Goal: Task Accomplishment & Management: Manage account settings

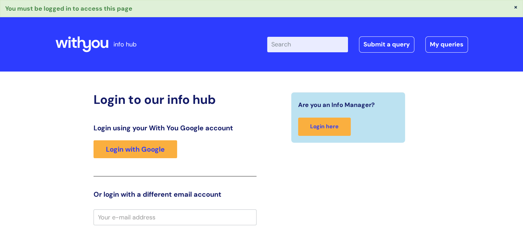
click at [306, 195] on div "Are you an Info Manager? Login here" at bounding box center [348, 230] width 173 height 277
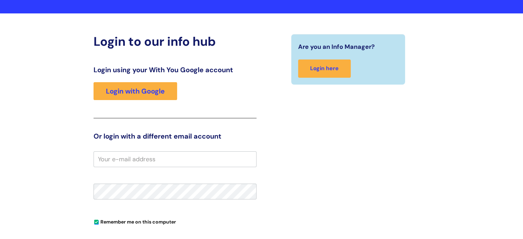
scroll to position [69, 0]
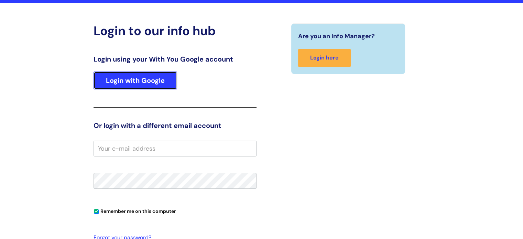
click at [133, 84] on link "Login with Google" at bounding box center [136, 81] width 84 height 18
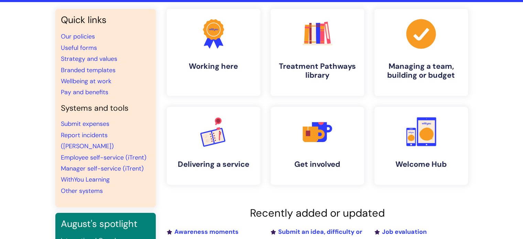
scroll to position [69, 0]
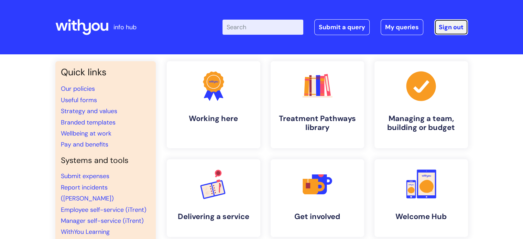
click at [451, 26] on link "Sign out" at bounding box center [452, 27] width 34 height 16
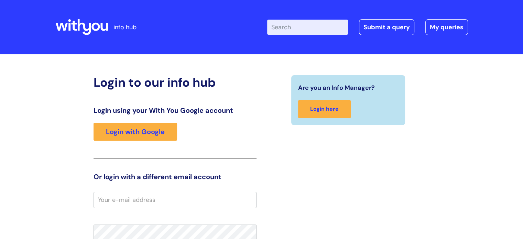
click at [128, 202] on input "email" at bounding box center [175, 200] width 163 height 16
type input "analysts@wearewithyou.org.uk"
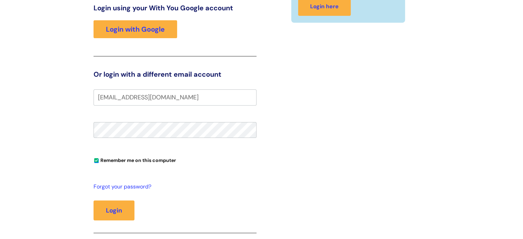
scroll to position [104, 0]
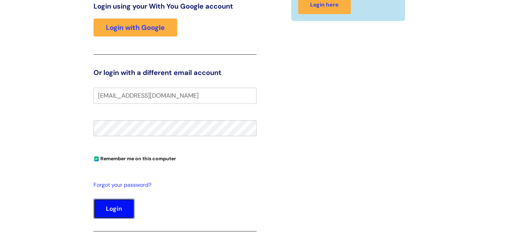
click at [105, 213] on button "Login" at bounding box center [114, 209] width 41 height 20
